Goal: Task Accomplishment & Management: Manage account settings

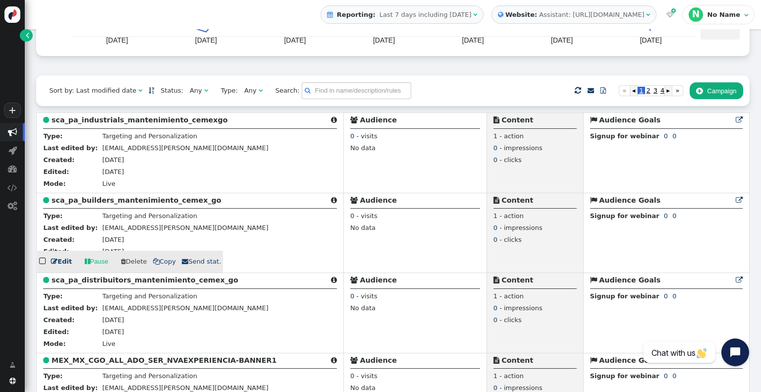
scroll to position [198, 0]
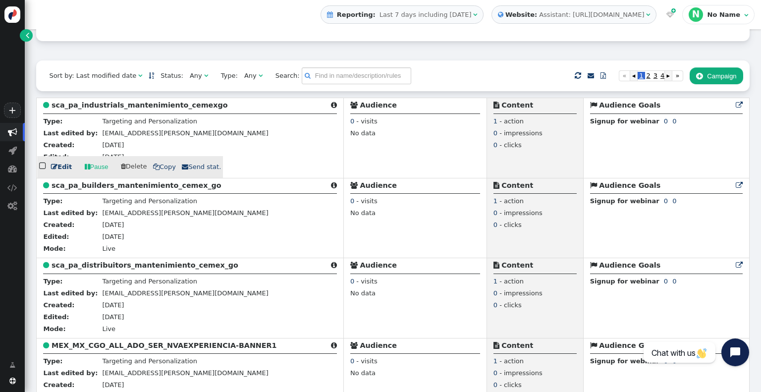
click at [57, 171] on link " Edit" at bounding box center [61, 167] width 21 height 10
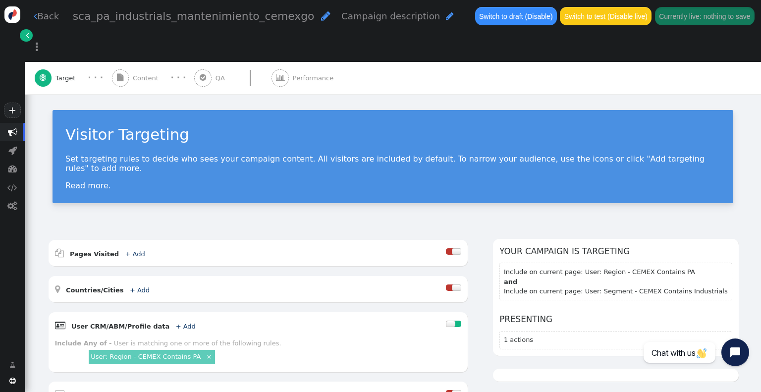
click at [285, 62] on div " Performance" at bounding box center [305, 78] width 66 height 33
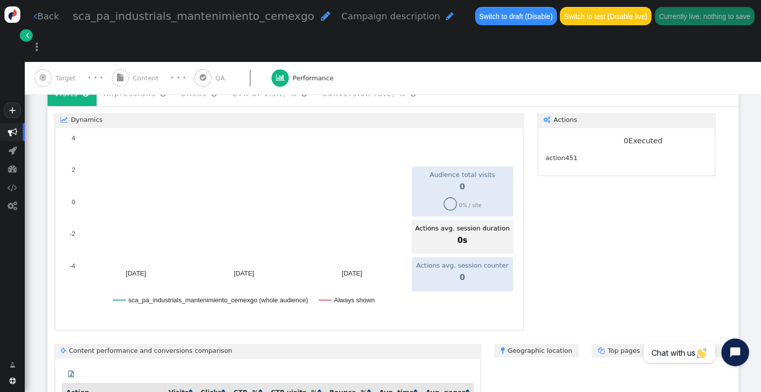
scroll to position [198, 0]
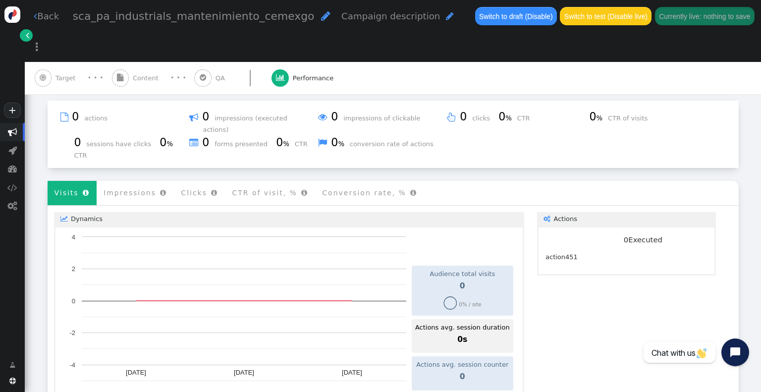
click at [57, 73] on span "Target" at bounding box center [68, 78] width 24 height 10
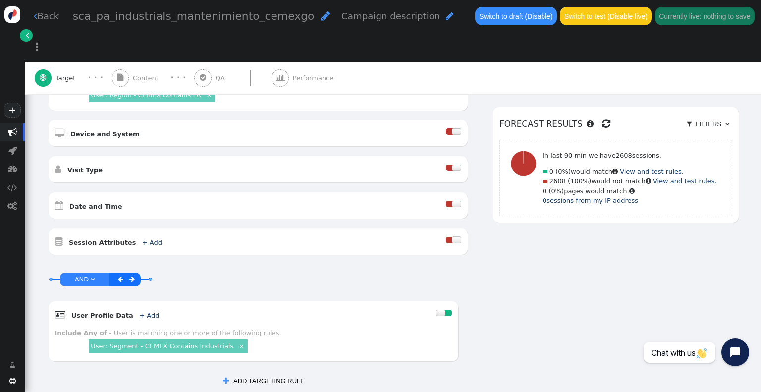
scroll to position [347, 0]
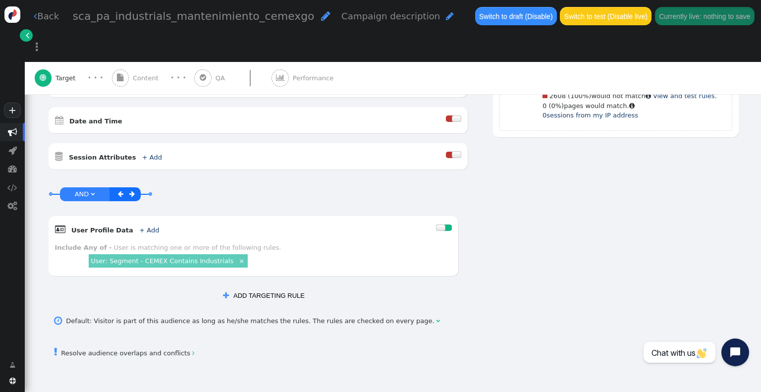
click at [128, 62] on div " Content" at bounding box center [137, 78] width 51 height 33
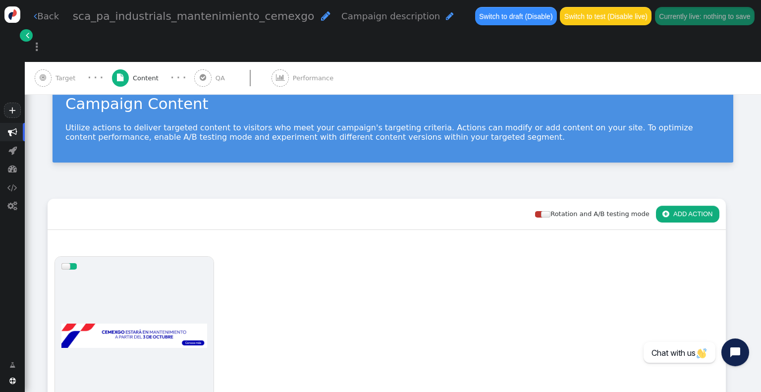
scroll to position [229, 0]
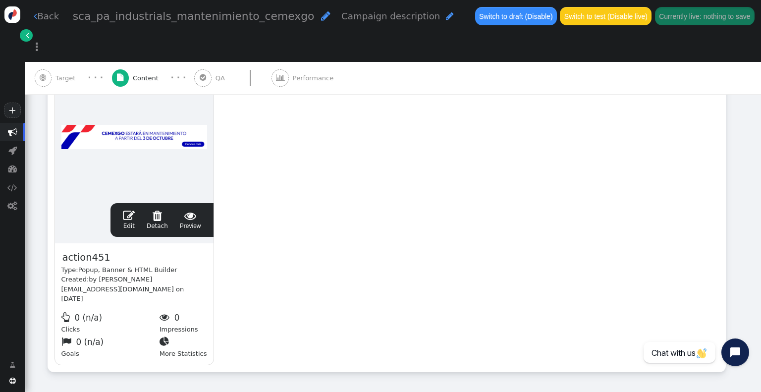
click at [129, 210] on link " Edit" at bounding box center [129, 220] width 12 height 21
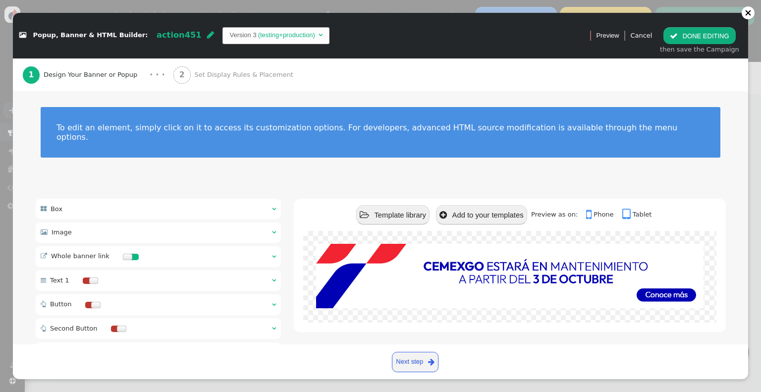
click at [270, 254] on div " Whole banner link  " at bounding box center [159, 256] width 246 height 21
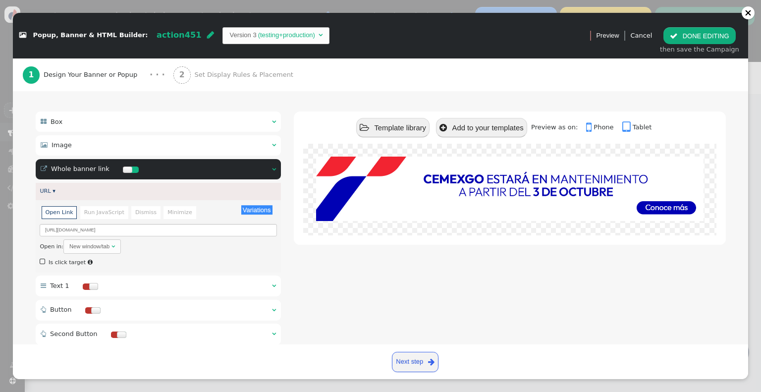
scroll to position [99, 0]
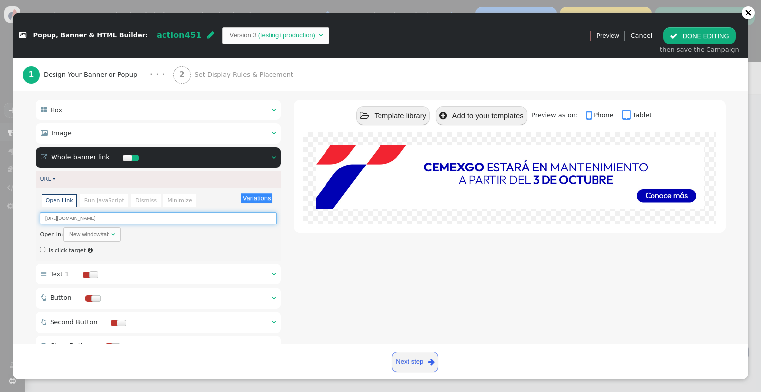
click at [144, 212] on input "[URL][DOMAIN_NAME]" at bounding box center [158, 218] width 237 height 12
paste input "[DOMAIN_NAME][URL][DOMAIN_NAME][EMAIL_ADDRESS][PERSON_NAME][DOMAIN_NAME]"
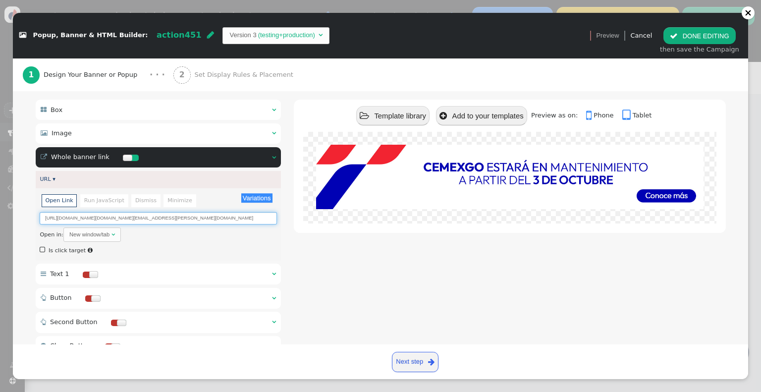
click at [97, 212] on input "[URL][DOMAIN_NAME][DOMAIN_NAME][EMAIL_ADDRESS][PERSON_NAME][DOMAIN_NAME]" at bounding box center [158, 218] width 237 height 12
type input "[URL]%3D%3D%7C0%7C%7C%7C&sdata=0klRk5tOTm8F9S4ikfLoBtXkra9gV%2BzsRBZh%2BRwZUS0%…"
click at [108, 212] on input "[URL]%3D%3D%7C0%7C%7C%7C&sdata=0klRk5tOTm8F9S4ikfLoBtXkra9gV%2BzsRBZh%2BRwZUS0%…" at bounding box center [158, 218] width 237 height 12
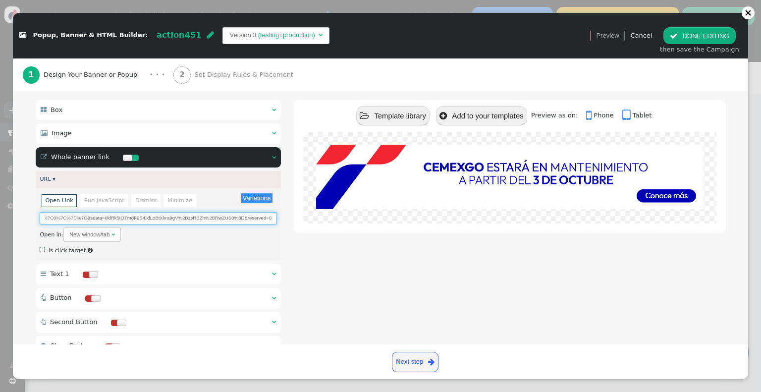
click at [108, 212] on input "[URL]%3D%3D%7C0%7C%7C%7C&sdata=0klRk5tOTm8F9S4ikfLoBtXkra9gV%2BzsRBZh%2BRwZUS0%…" at bounding box center [158, 218] width 237 height 12
paste input "[URL][DOMAIN_NAME]"
type input "[URL][DOMAIN_NAME]"
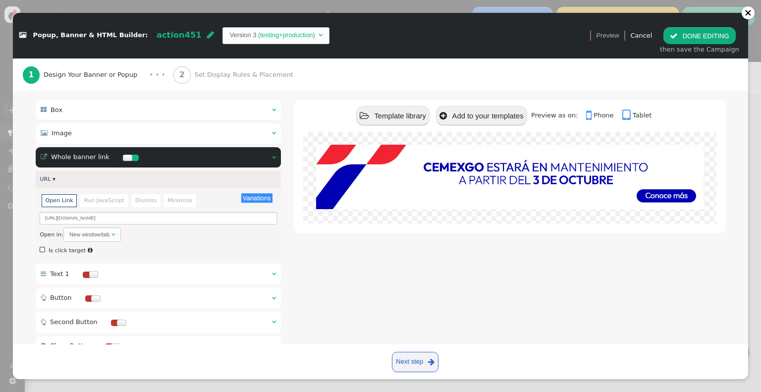
click at [716, 33] on button " DONE EDITING" at bounding box center [700, 35] width 72 height 17
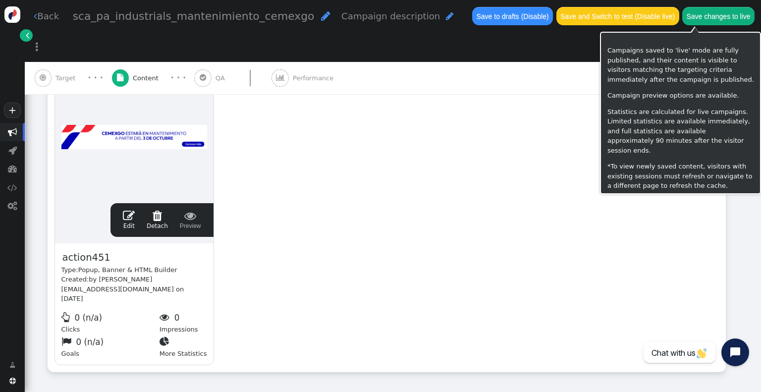
click at [703, 11] on button "Save changes to live" at bounding box center [719, 16] width 72 height 18
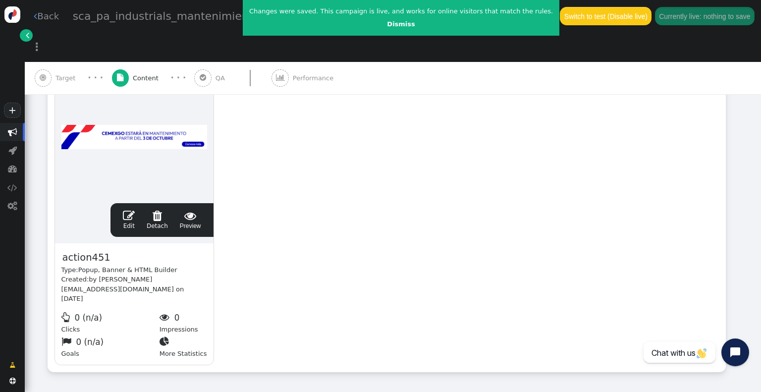
click at [44, 13] on link " Back" at bounding box center [46, 15] width 25 height 13
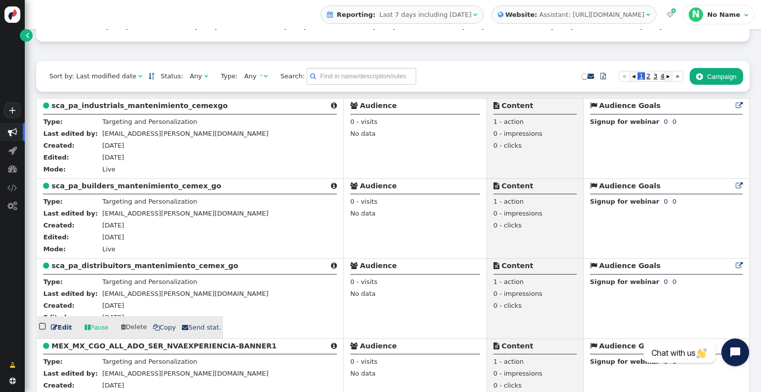
scroll to position [198, 0]
click at [64, 327] on link " Edit" at bounding box center [61, 327] width 21 height 10
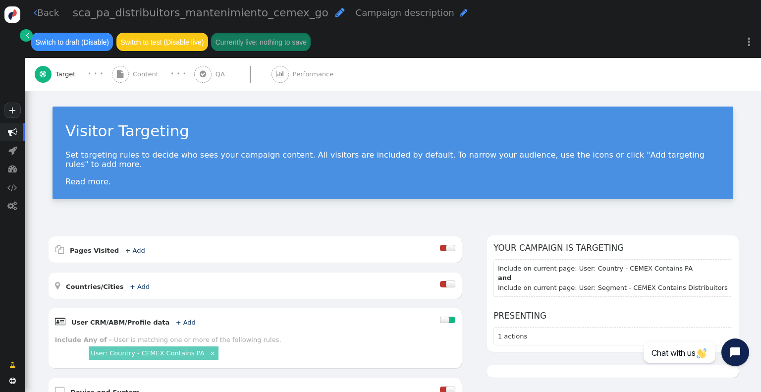
click at [293, 69] on span "Performance" at bounding box center [315, 74] width 45 height 10
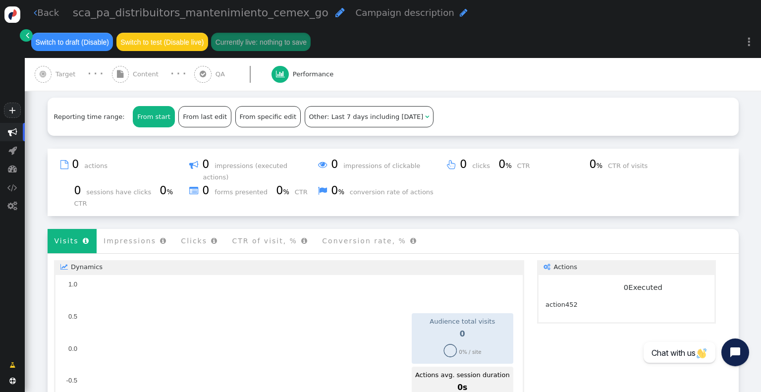
scroll to position [149, 0]
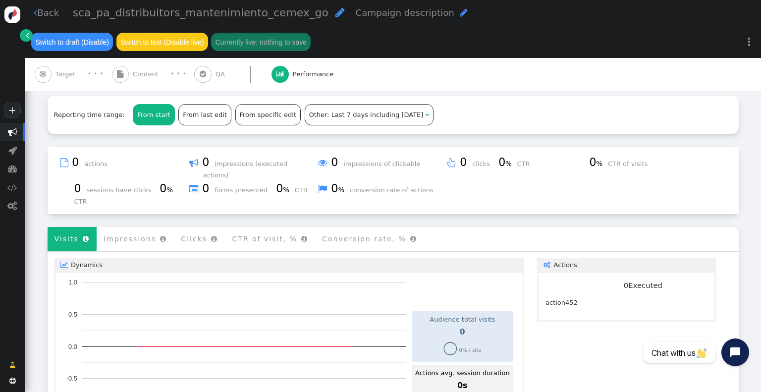
click at [139, 69] on span "Content" at bounding box center [148, 74] width 30 height 10
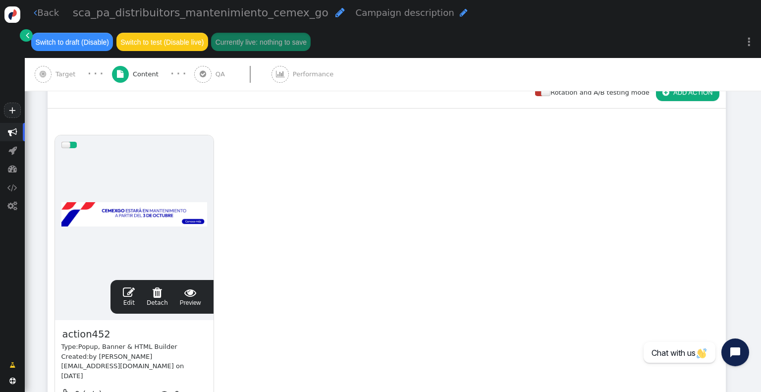
click at [130, 286] on span "" at bounding box center [129, 292] width 12 height 12
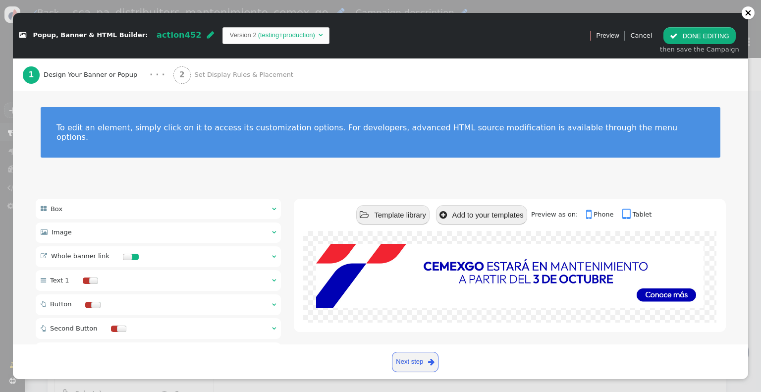
click at [244, 246] on div " Whole banner link  " at bounding box center [159, 256] width 246 height 21
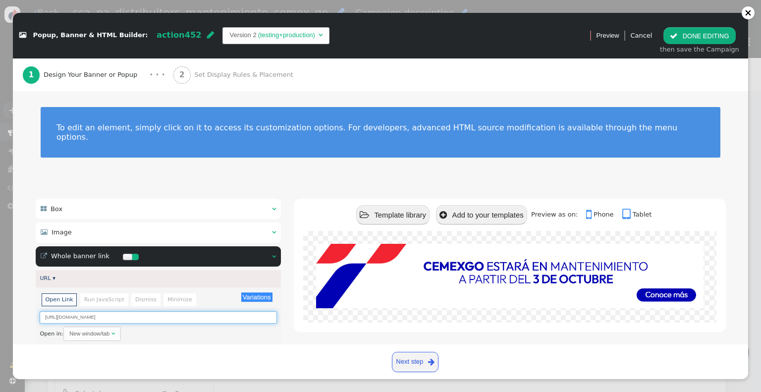
click at [171, 311] on input "[URL][DOMAIN_NAME]" at bounding box center [158, 317] width 237 height 12
paste input "[URL][DOMAIN_NAME]"
type input "[URL][DOMAIN_NAME]"
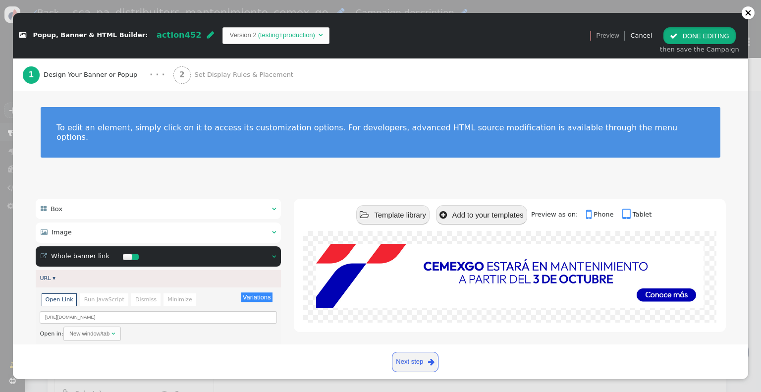
click at [694, 32] on button " DONE EDITING" at bounding box center [700, 35] width 72 height 17
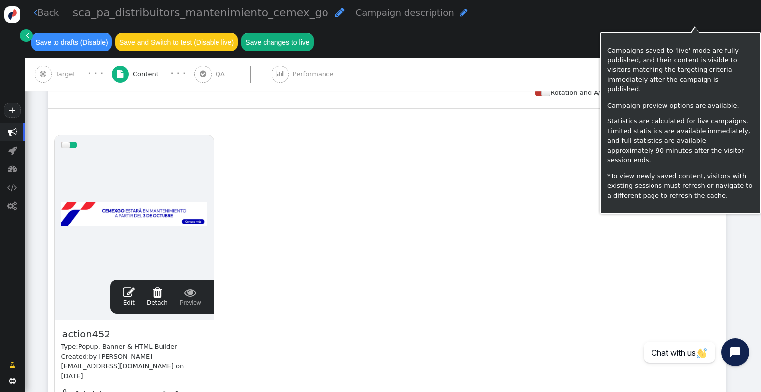
click at [314, 33] on button "Save changes to live" at bounding box center [277, 42] width 72 height 18
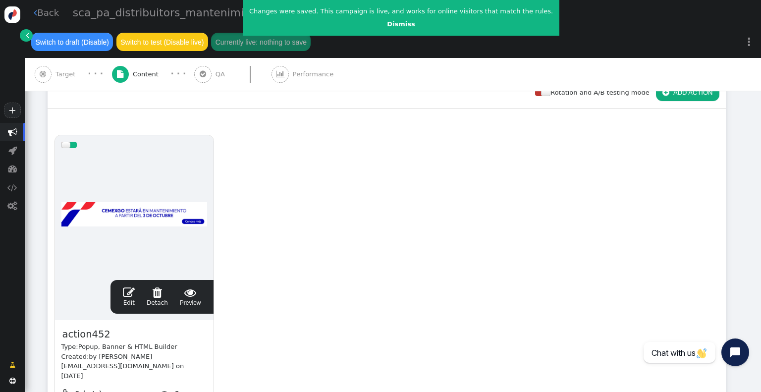
click at [44, 17] on link " Back" at bounding box center [46, 12] width 25 height 13
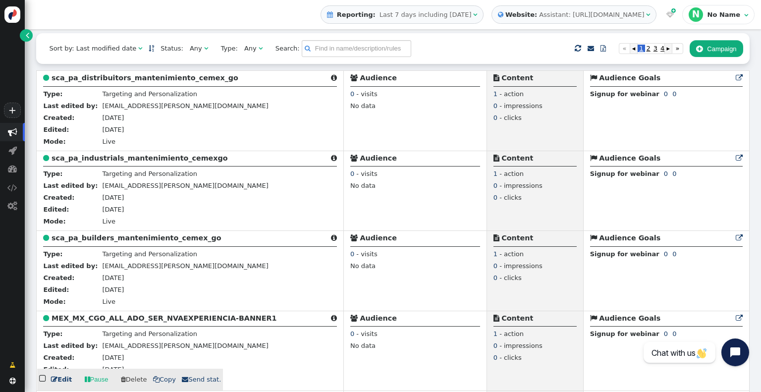
scroll to position [248, 0]
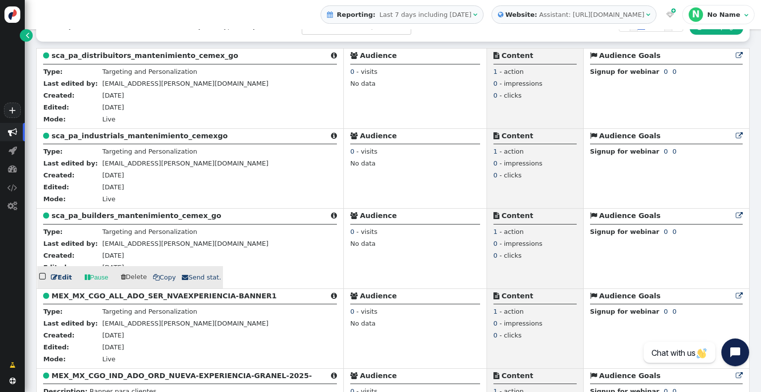
click at [66, 281] on link " Edit" at bounding box center [61, 278] width 21 height 10
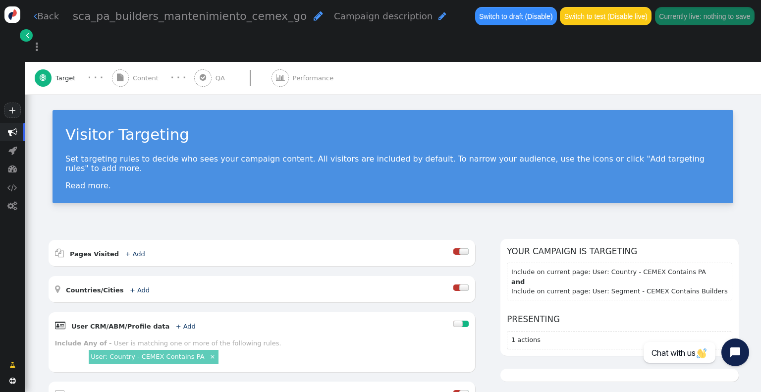
click at [297, 73] on span "Performance" at bounding box center [315, 78] width 45 height 10
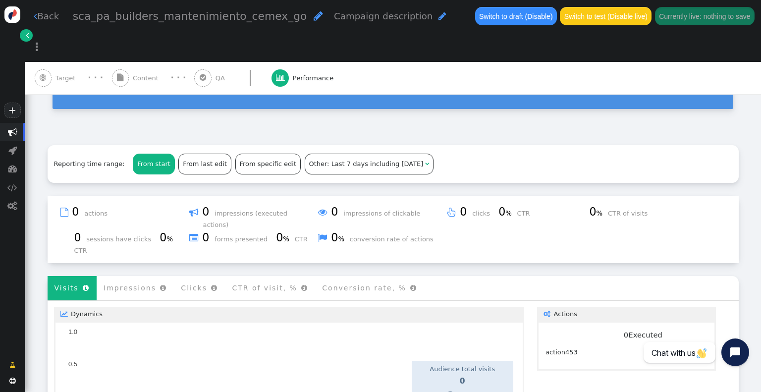
scroll to position [99, 0]
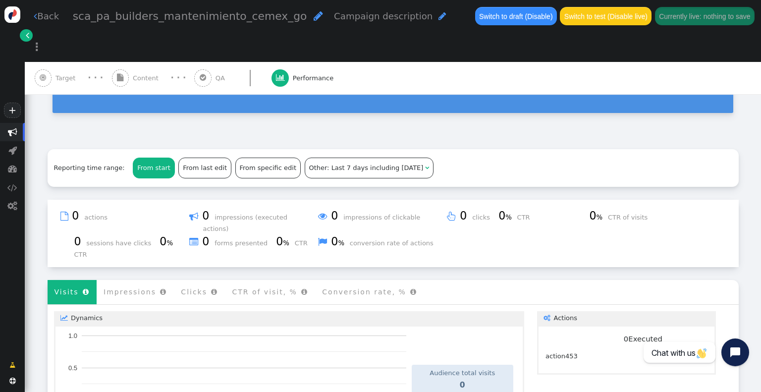
click at [128, 62] on div " Content" at bounding box center [137, 78] width 51 height 33
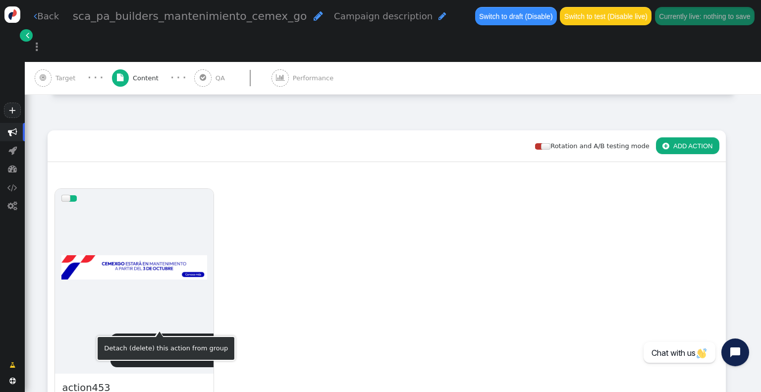
click at [130, 340] on span "" at bounding box center [129, 346] width 12 height 12
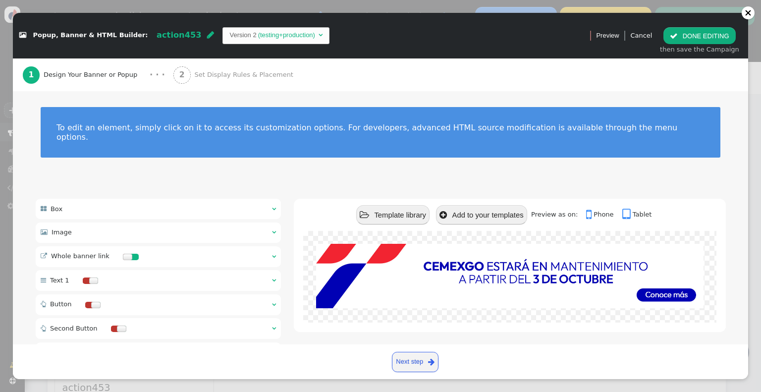
click at [168, 250] on div " Whole banner link  " at bounding box center [159, 256] width 246 height 21
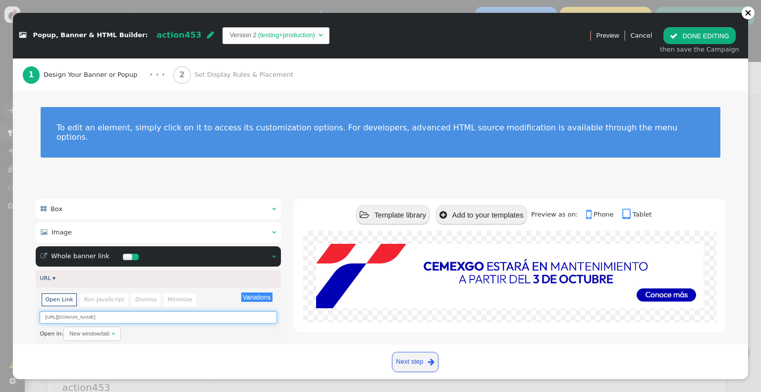
click at [157, 311] on input "[URL][DOMAIN_NAME]" at bounding box center [158, 317] width 237 height 12
paste input "[DOMAIN_NAME][URL]"
type input "[URL][DOMAIN_NAME]"
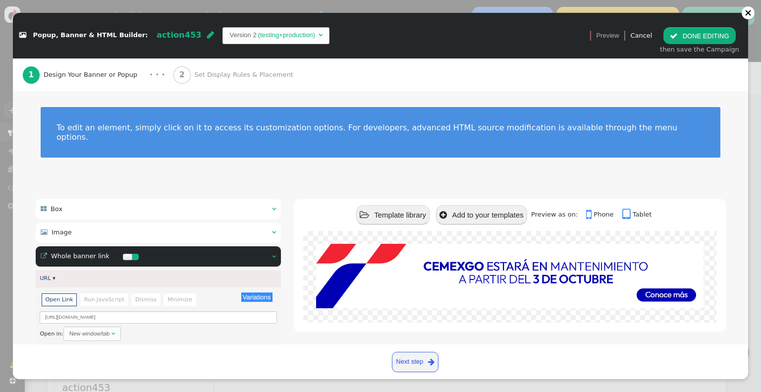
click at [710, 30] on button " DONE EDITING" at bounding box center [700, 35] width 72 height 17
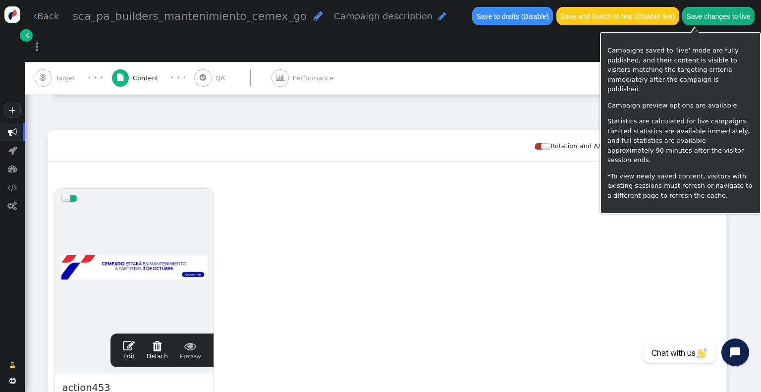
click at [691, 12] on button "Save changes to live" at bounding box center [719, 16] width 72 height 18
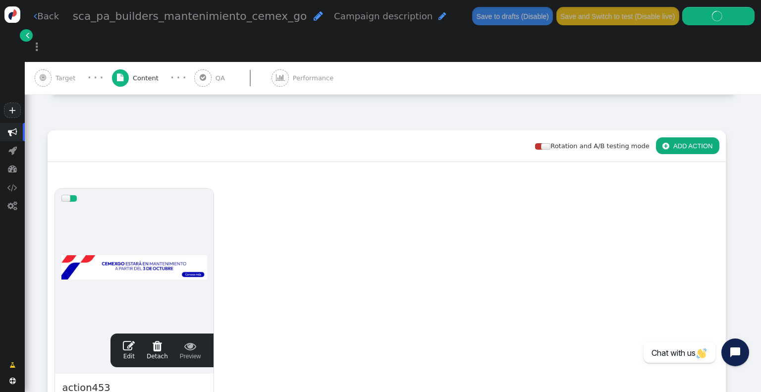
click at [740, 163] on div "Rotation and A/B testing mode  ADD ACTION  Always shown Content in this box i…" at bounding box center [393, 316] width 737 height 398
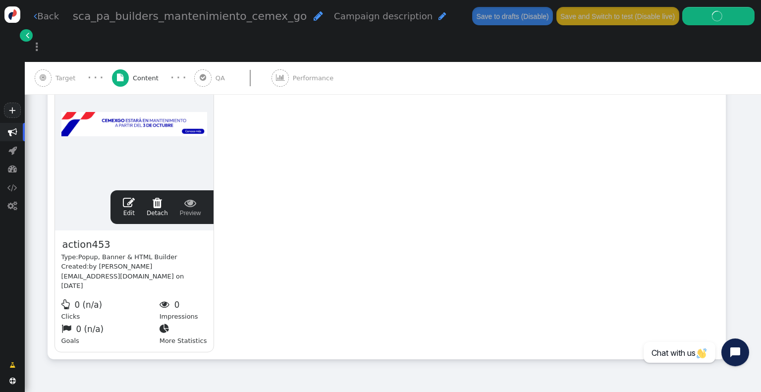
click at [286, 62] on div " Performance" at bounding box center [305, 78] width 66 height 33
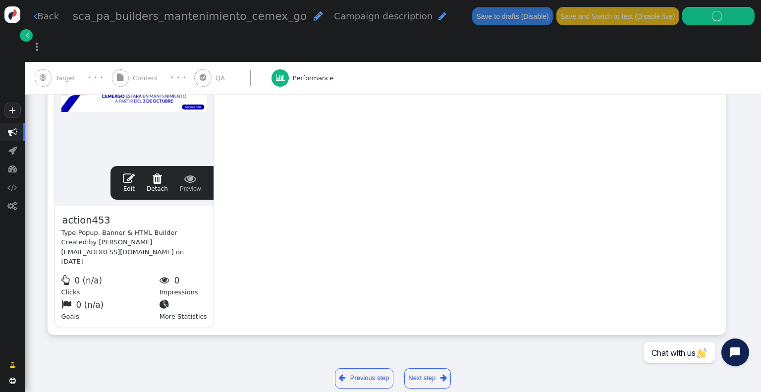
scroll to position [229, 0]
